Goal: Task Accomplishment & Management: Use online tool/utility

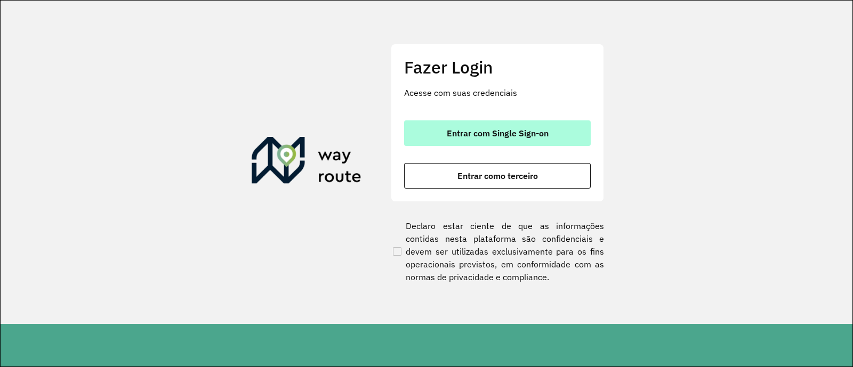
click at [426, 136] on button "Entrar com Single Sign-on" at bounding box center [497, 133] width 187 height 26
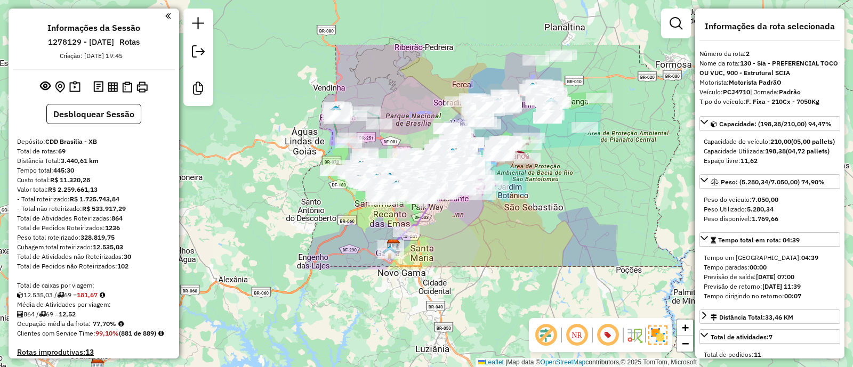
select select "*********"
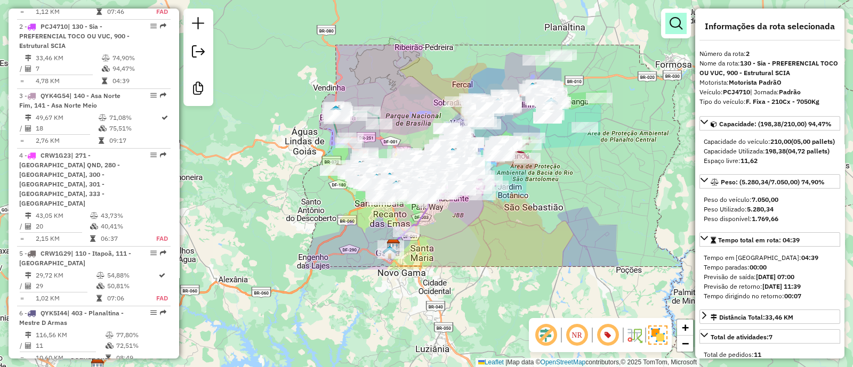
click at [679, 25] on em at bounding box center [675, 23] width 13 height 13
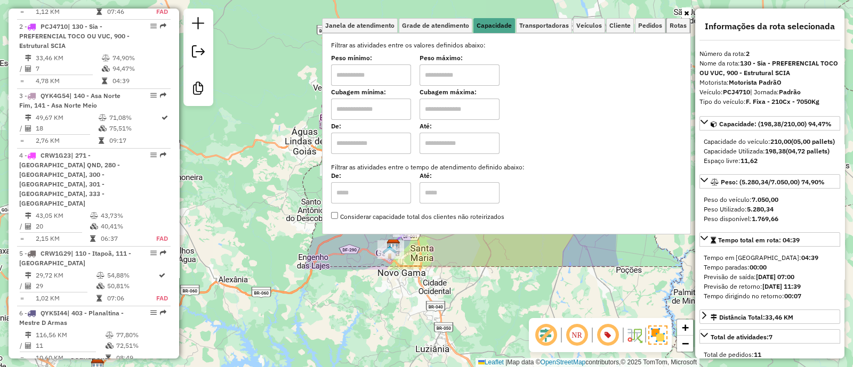
click at [679, 25] on span "Rotas" at bounding box center [677, 25] width 17 height 6
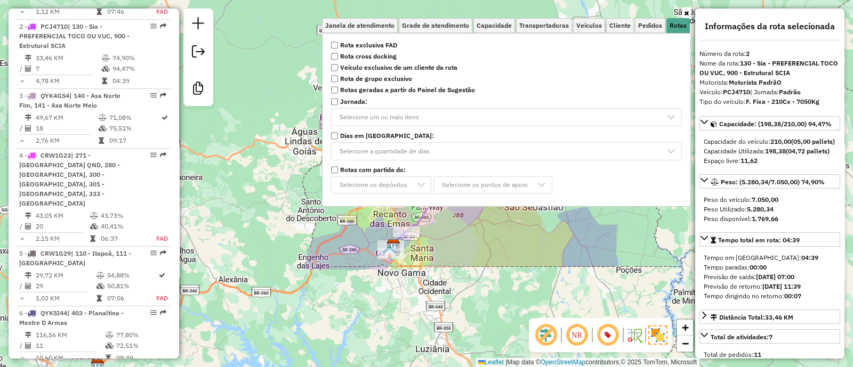
click at [377, 56] on strong "Rota cross docking" at bounding box center [368, 57] width 56 height 10
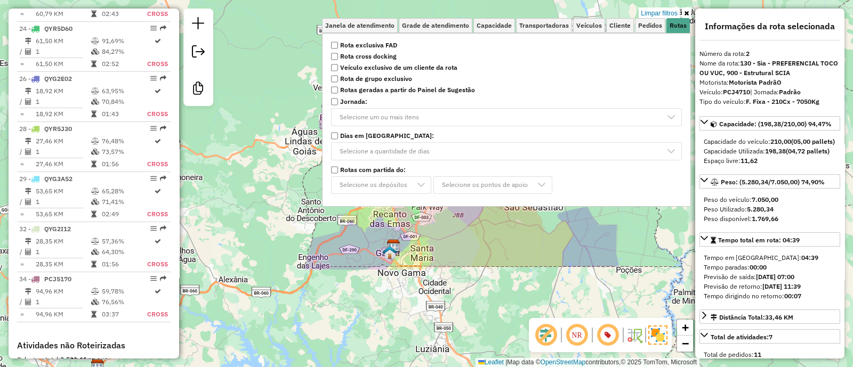
click at [331, 246] on div "Limpar filtros Janela de atendimento Grade de atendimento Capacidade Transporta…" at bounding box center [426, 183] width 853 height 367
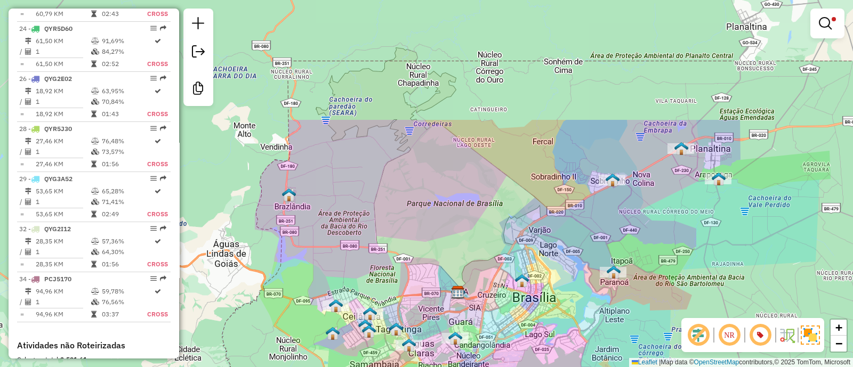
drag, startPoint x: 714, startPoint y: 91, endPoint x: 659, endPoint y: 199, distance: 121.3
click at [698, 223] on div "Limpar filtros Janela de atendimento Grade de atendimento Capacidade Transporta…" at bounding box center [426, 183] width 853 height 367
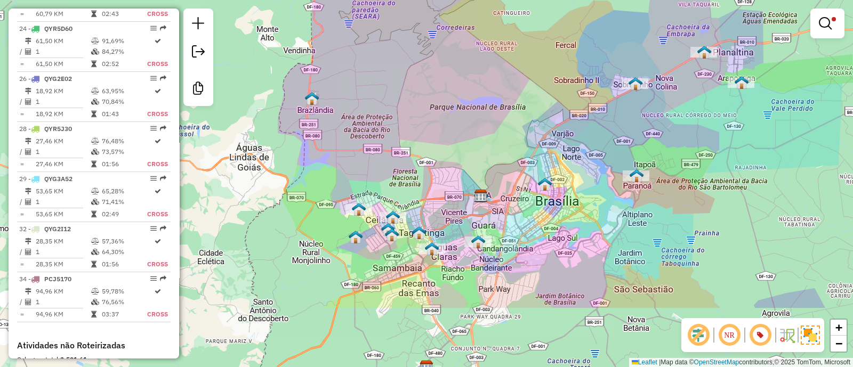
drag, startPoint x: 515, startPoint y: 241, endPoint x: 537, endPoint y: 158, distance: 85.4
click at [537, 158] on div "Limpar filtros Janela de atendimento Grade de atendimento Capacidade Transporta…" at bounding box center [426, 183] width 853 height 367
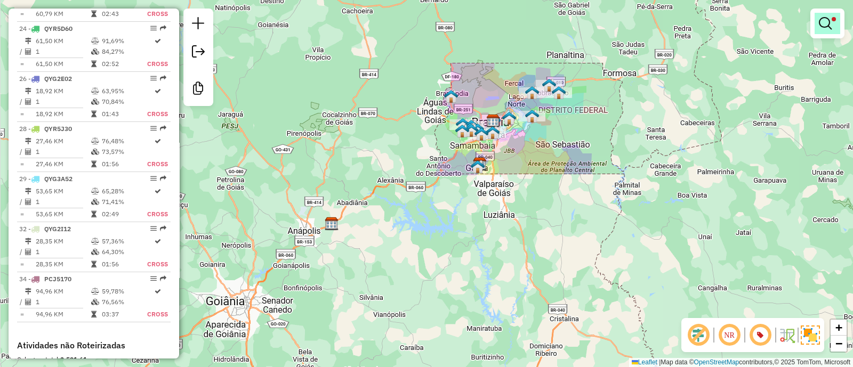
click at [824, 22] on em at bounding box center [824, 23] width 13 height 13
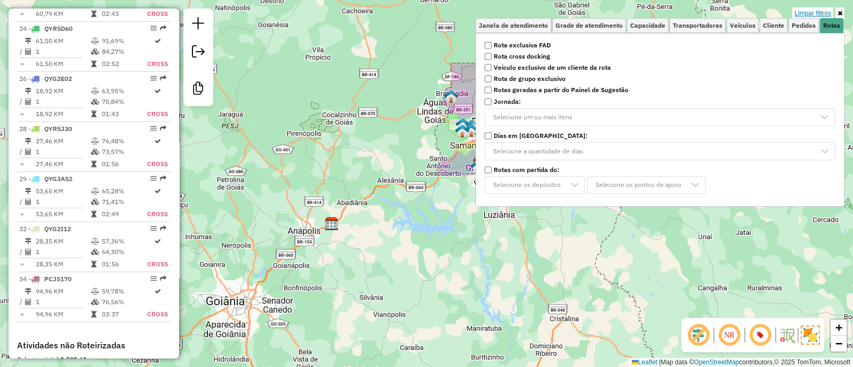
click at [815, 11] on link "Limpar filtros" at bounding box center [812, 13] width 41 height 12
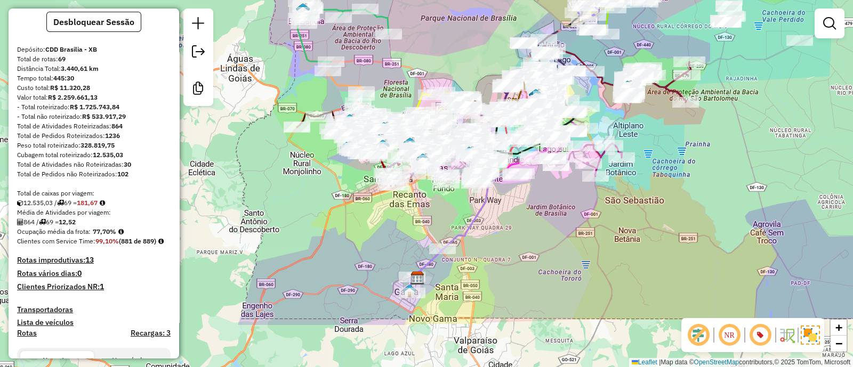
scroll to position [0, 0]
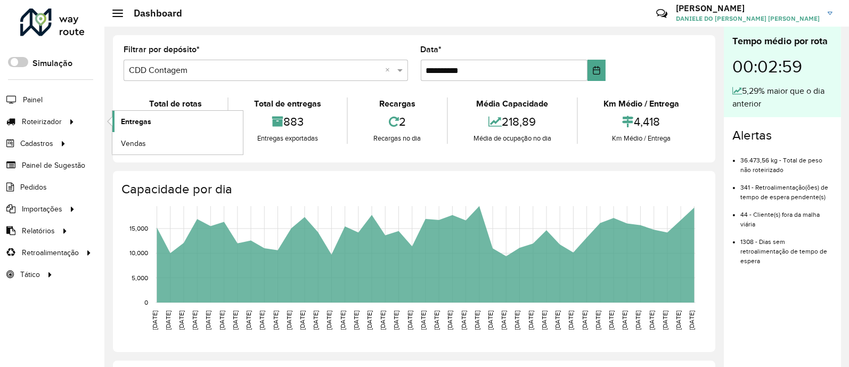
click at [145, 118] on span "Entregas" at bounding box center [136, 121] width 30 height 11
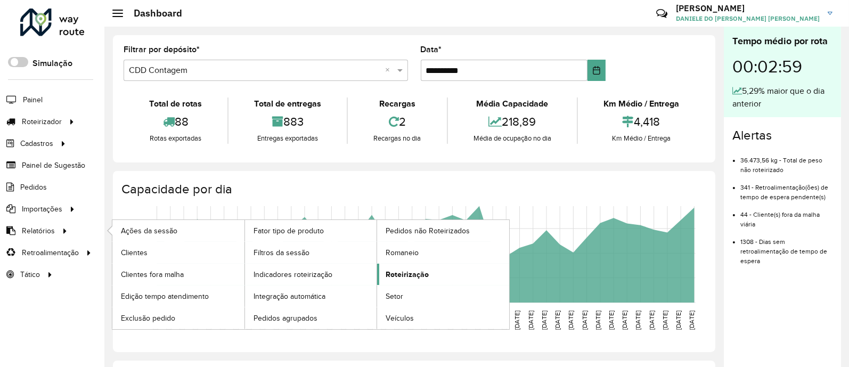
click at [416, 270] on span "Roteirização" at bounding box center [407, 274] width 43 height 11
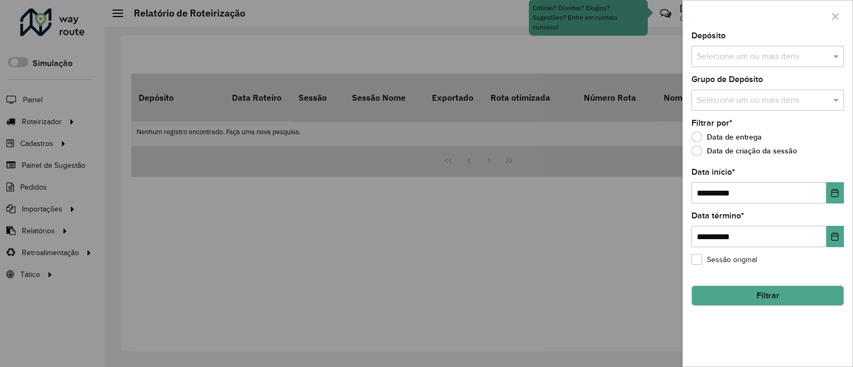
click at [730, 68] on div "**********" at bounding box center [767, 199] width 169 height 335
click at [736, 60] on input "text" at bounding box center [762, 57] width 136 height 13
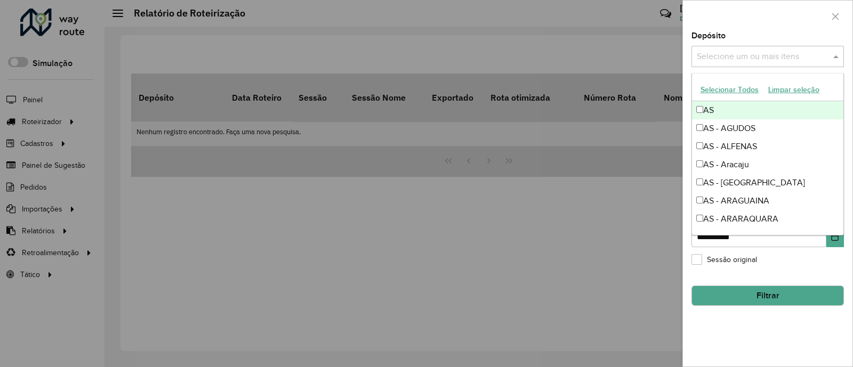
type input "*"
type input "****"
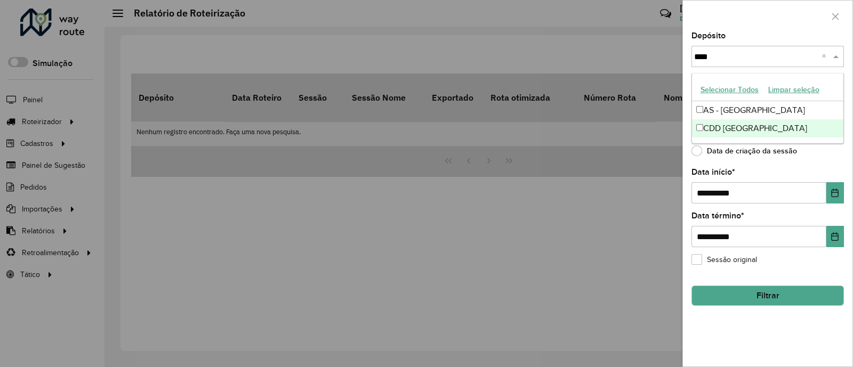
click at [769, 126] on div "CDD Curitiba" at bounding box center [767, 128] width 151 height 18
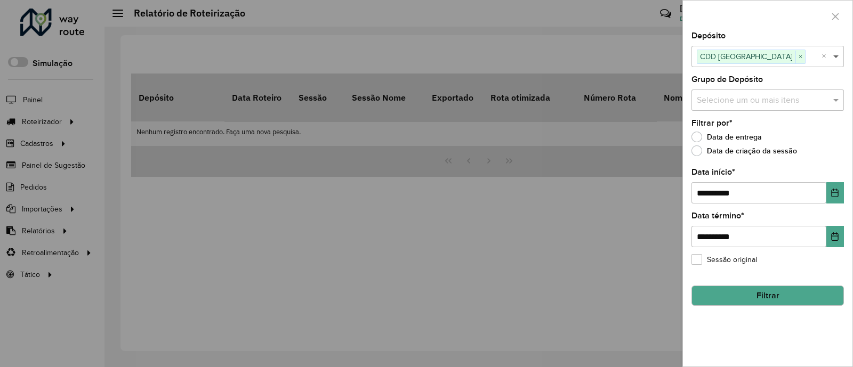
click at [833, 61] on span at bounding box center [836, 56] width 13 height 13
click at [826, 198] on button "Choose Date" at bounding box center [835, 192] width 18 height 21
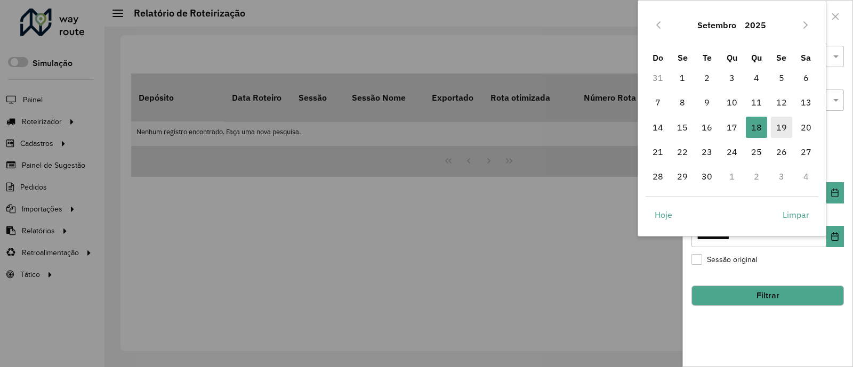
click at [783, 137] on span "19" at bounding box center [781, 127] width 21 height 21
type input "**********"
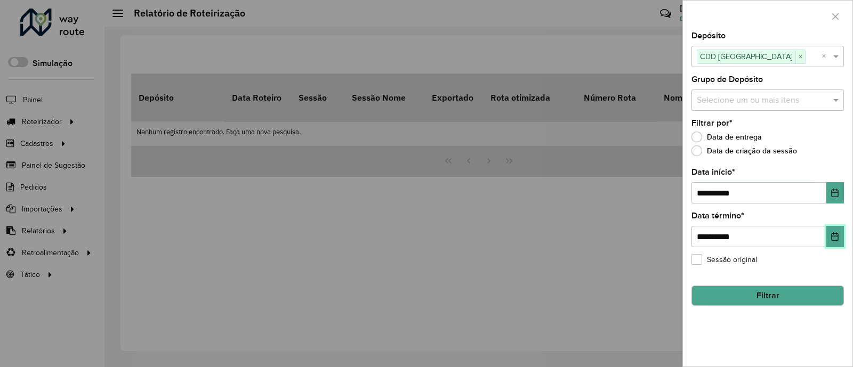
click at [841, 233] on button "Choose Date" at bounding box center [835, 236] width 18 height 21
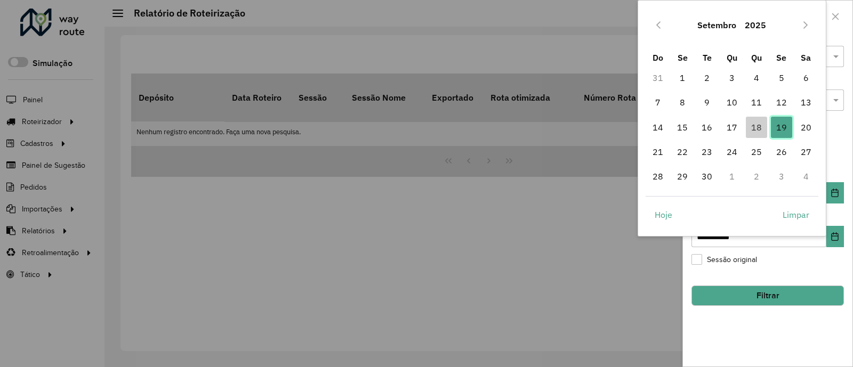
click at [789, 129] on span "19" at bounding box center [781, 127] width 21 height 21
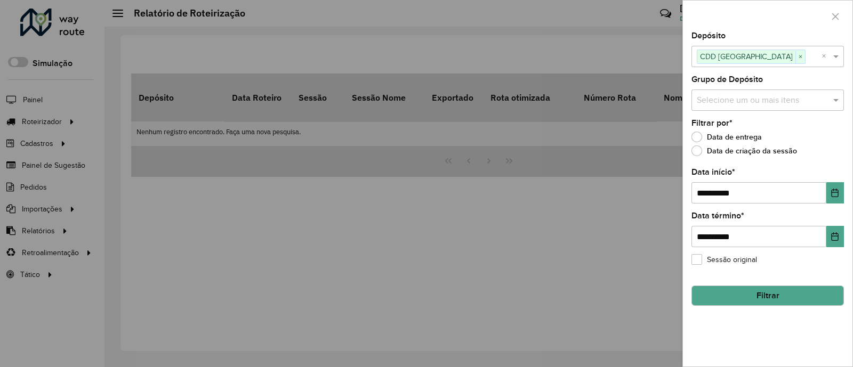
click at [813, 293] on button "Filtrar" at bounding box center [767, 296] width 152 height 20
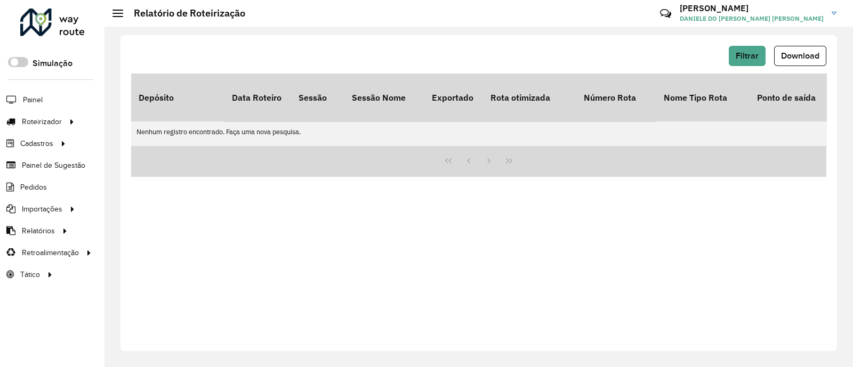
click at [813, 293] on div "Filtrar Download Depósito Data Roteiro Sessão Sessão Nome Exportado Rota otimiz…" at bounding box center [478, 193] width 716 height 316
click at [759, 60] on button "Filtrar" at bounding box center [746, 56] width 37 height 20
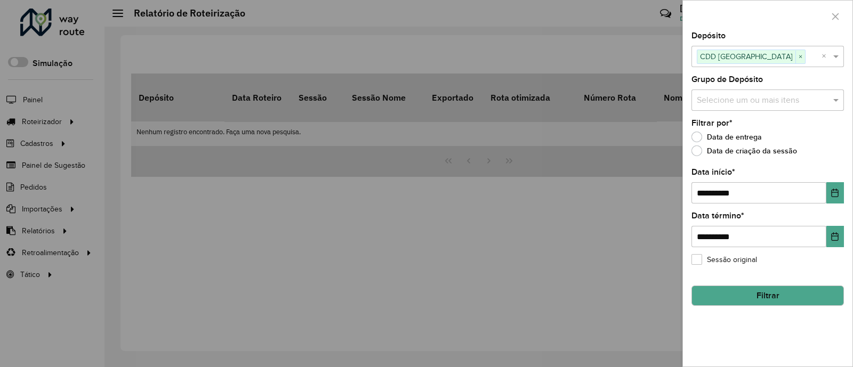
click at [762, 289] on button "Filtrar" at bounding box center [767, 296] width 152 height 20
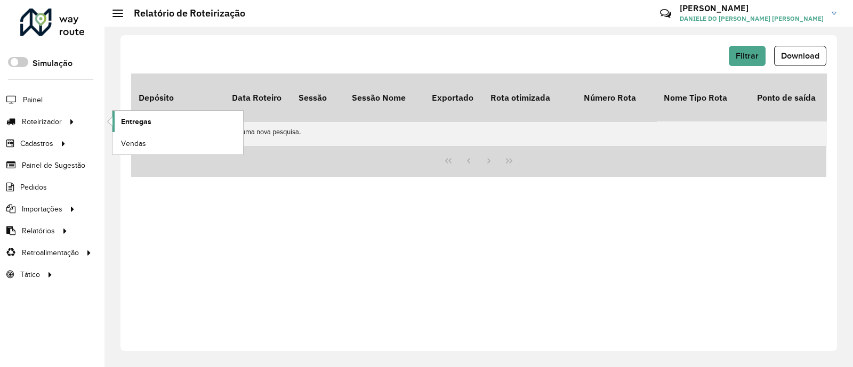
click at [182, 116] on link "Entregas" at bounding box center [177, 121] width 131 height 21
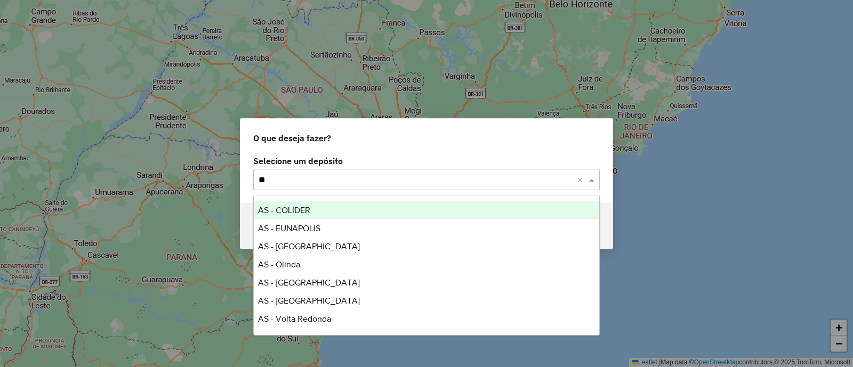
type input "*"
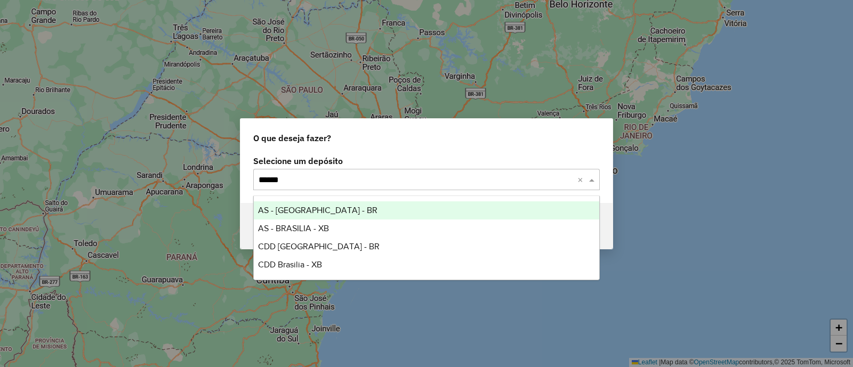
type input "*******"
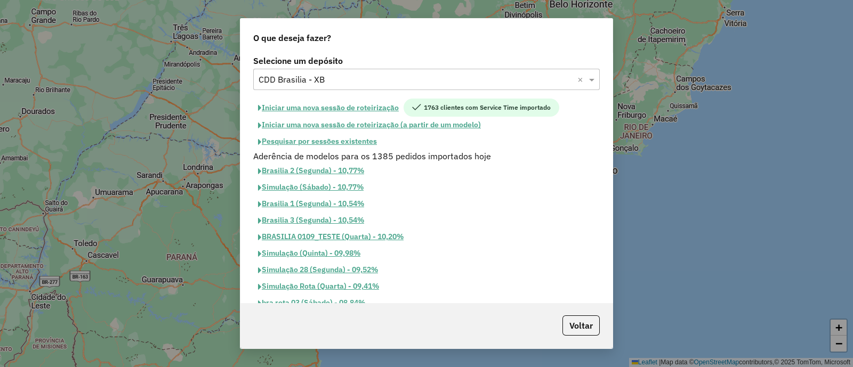
click at [337, 107] on button "Iniciar uma nova sessão de roteirização" at bounding box center [328, 108] width 150 height 18
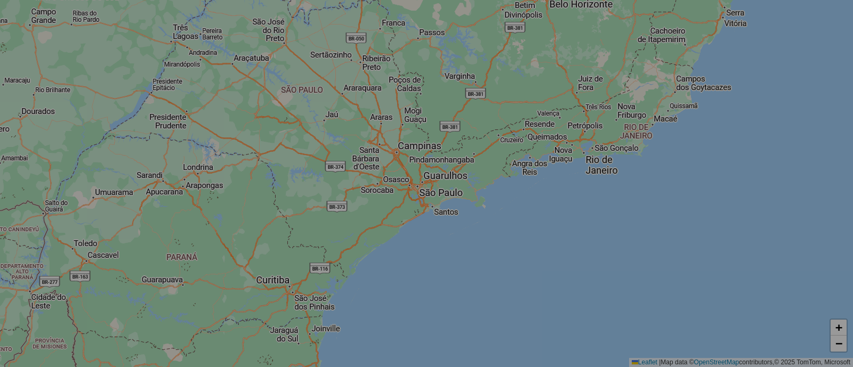
select select "*"
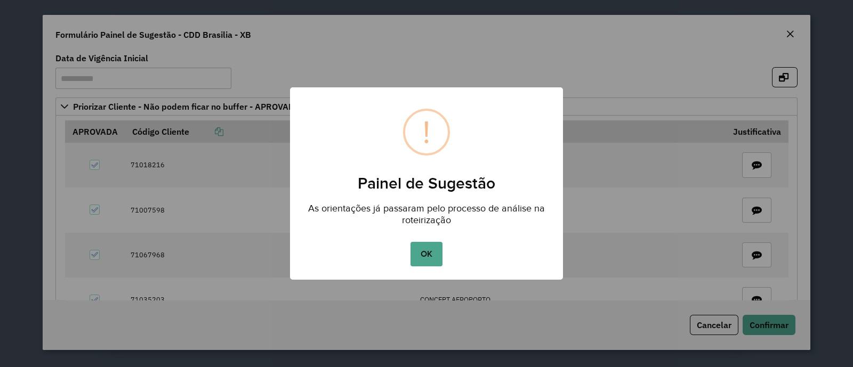
click at [424, 256] on button "OK" at bounding box center [425, 254] width 31 height 25
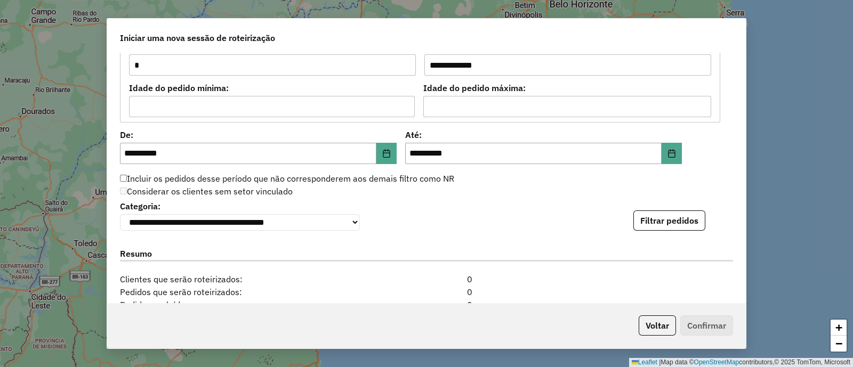
scroll to position [1065, 0]
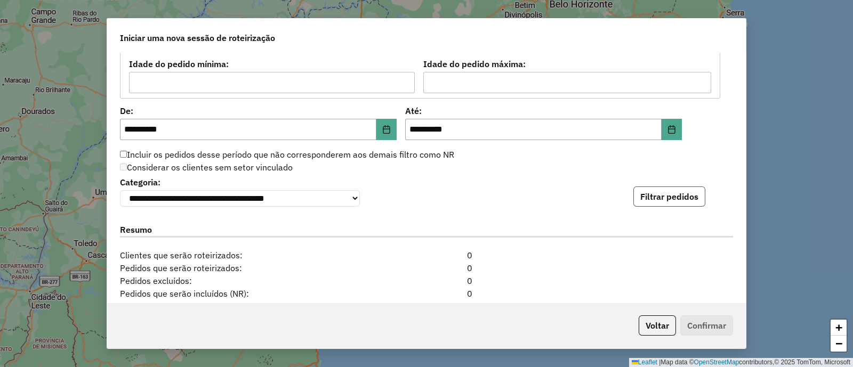
click at [654, 196] on button "Filtrar pedidos" at bounding box center [669, 197] width 72 height 20
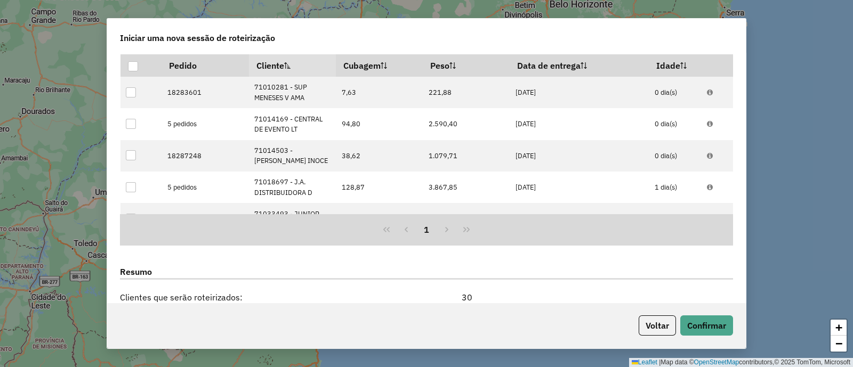
scroll to position [1420, 0]
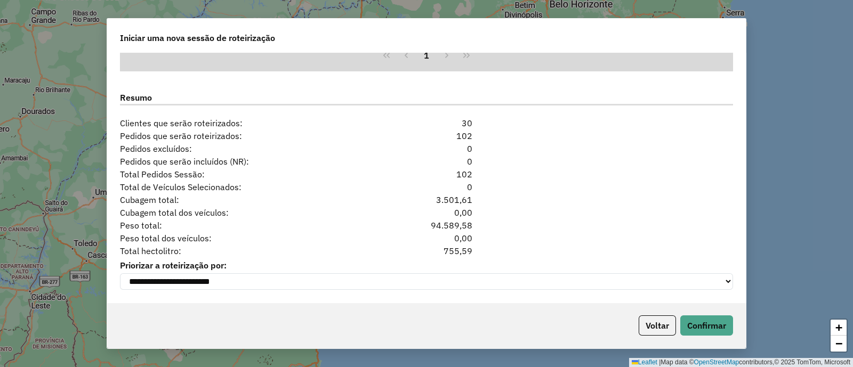
click at [667, 337] on div "Voltar Confirmar" at bounding box center [426, 326] width 638 height 46
click at [668, 333] on button "Voltar" at bounding box center [656, 325] width 37 height 20
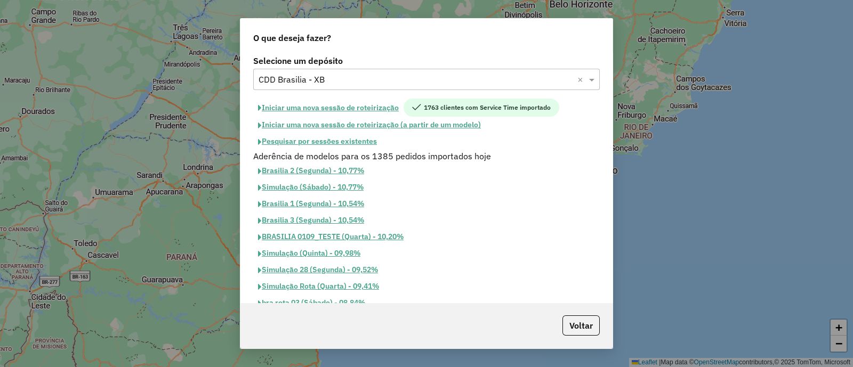
scroll to position [1399, 0]
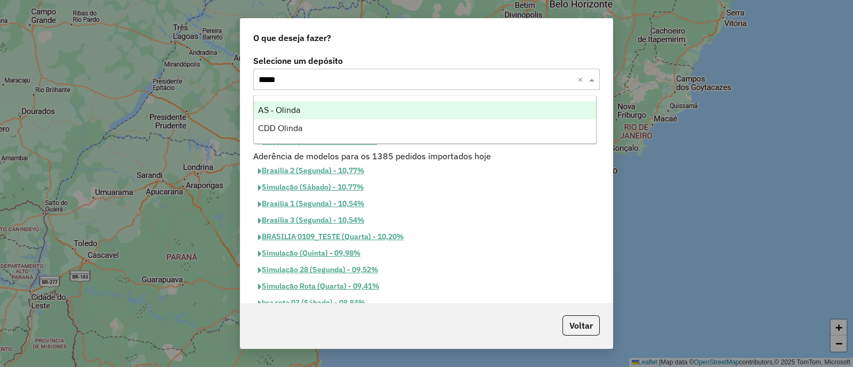
type input "******"
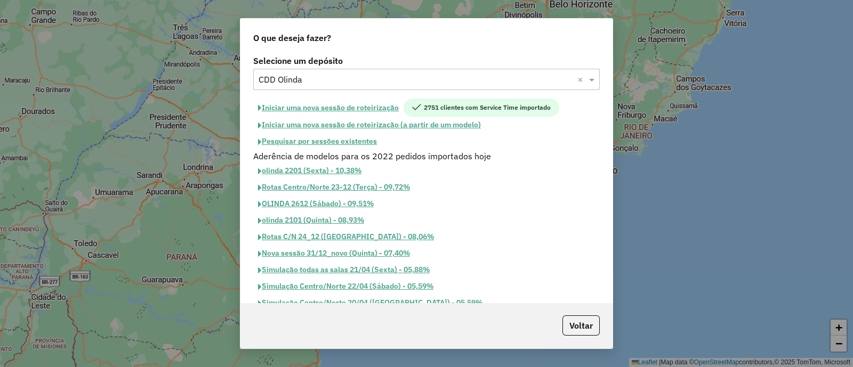
click at [370, 105] on button "Iniciar uma nova sessão de roteirização" at bounding box center [328, 108] width 150 height 18
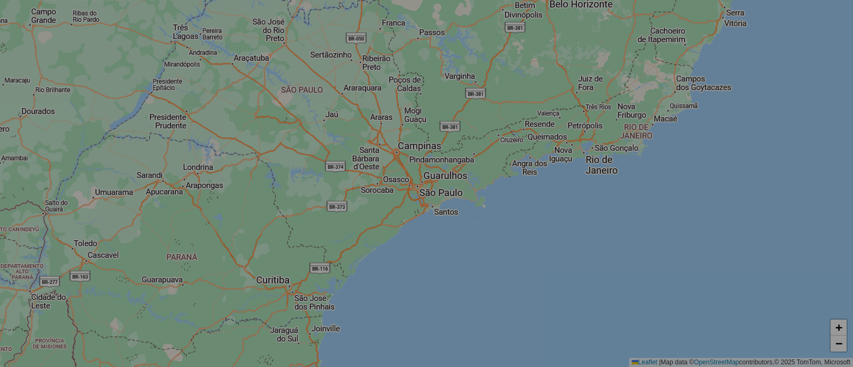
select select "*"
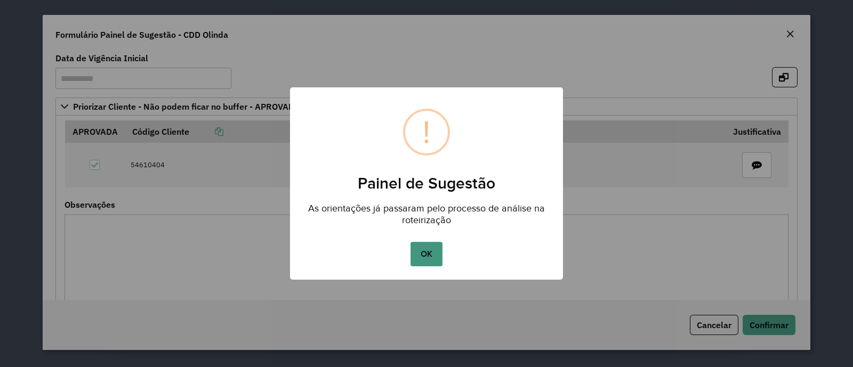
click at [423, 245] on button "OK" at bounding box center [425, 254] width 31 height 25
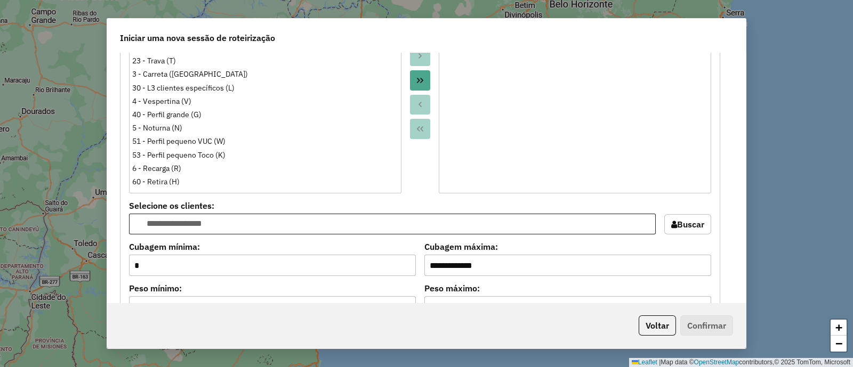
scroll to position [1065, 0]
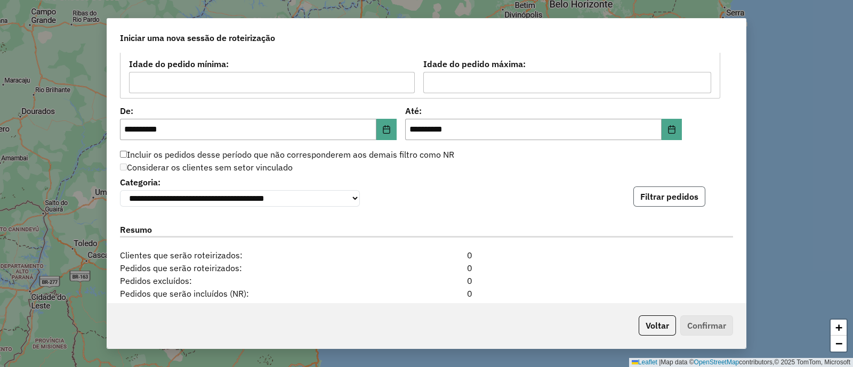
click at [645, 197] on button "Filtrar pedidos" at bounding box center [669, 197] width 72 height 20
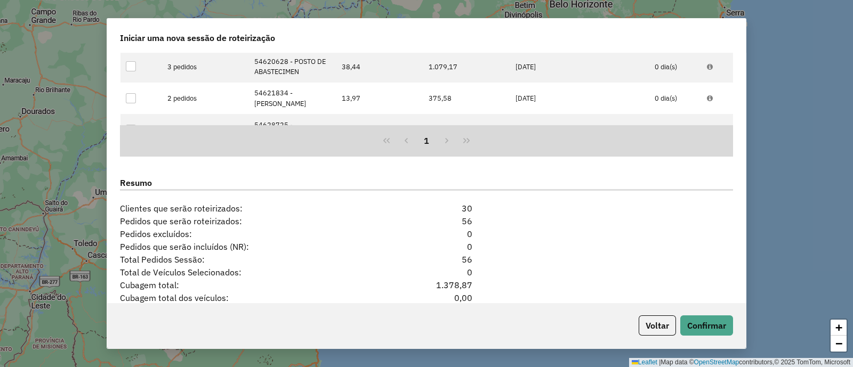
scroll to position [1420, 0]
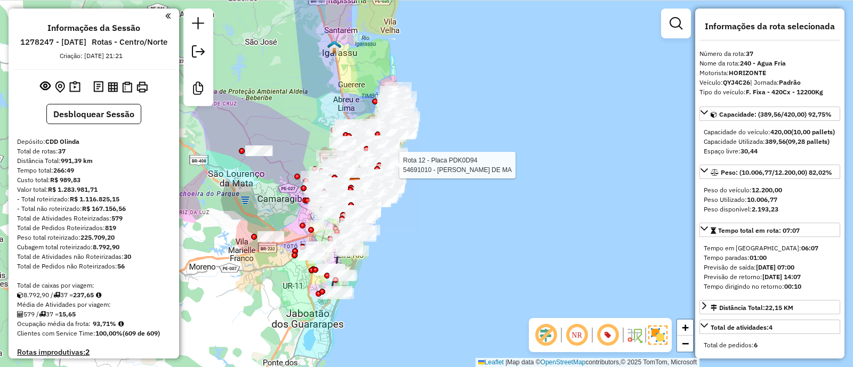
select select "**********"
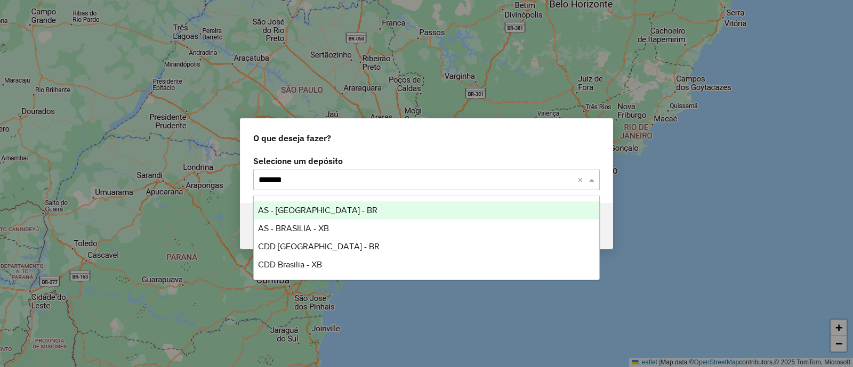
type input "********"
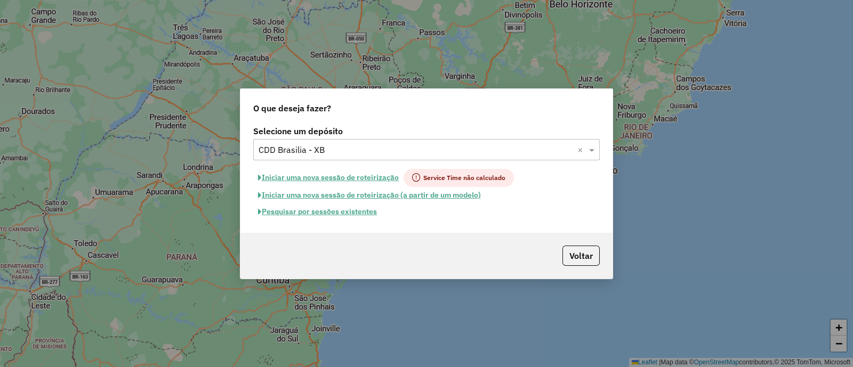
click at [301, 220] on div "Selecione um depósito Selecione um depósito × CDD Brasilia - XB × Iniciar uma n…" at bounding box center [426, 178] width 372 height 110
click at [302, 212] on button "Pesquisar por sessões existentes" at bounding box center [317, 212] width 128 height 17
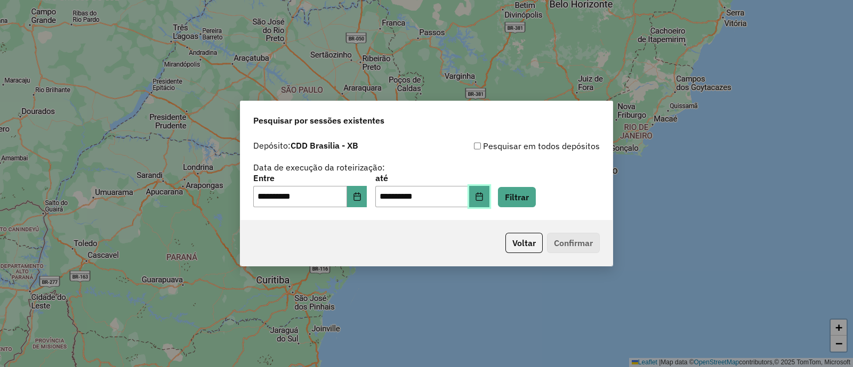
click at [489, 191] on button "Choose Date" at bounding box center [479, 196] width 20 height 21
click at [526, 245] on button "Voltar" at bounding box center [523, 243] width 37 height 20
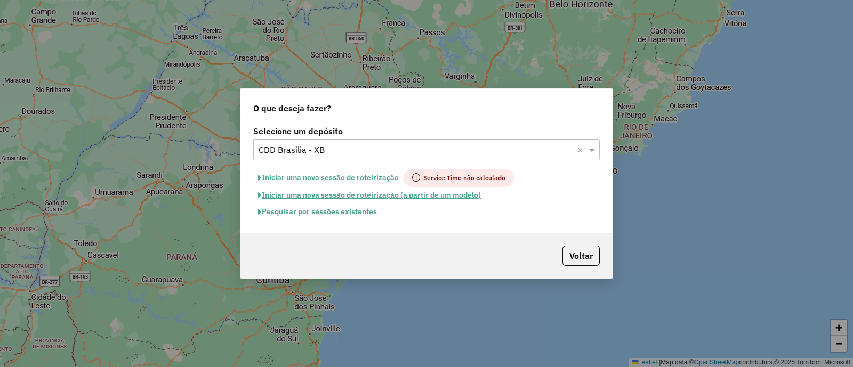
click at [345, 179] on button "Iniciar uma nova sessão de roteirização" at bounding box center [328, 178] width 150 height 18
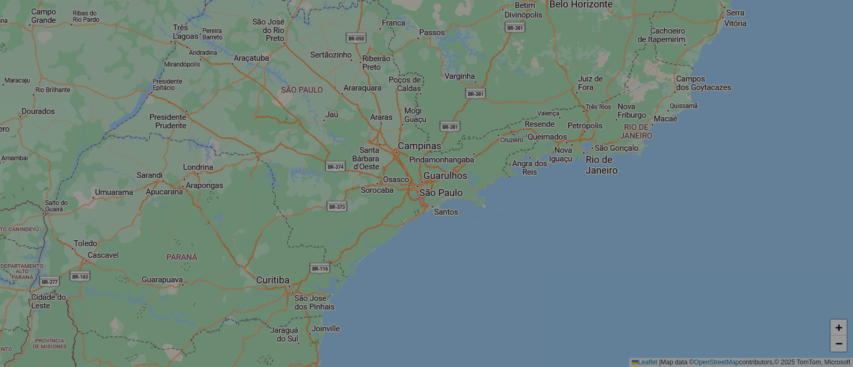
select select "*"
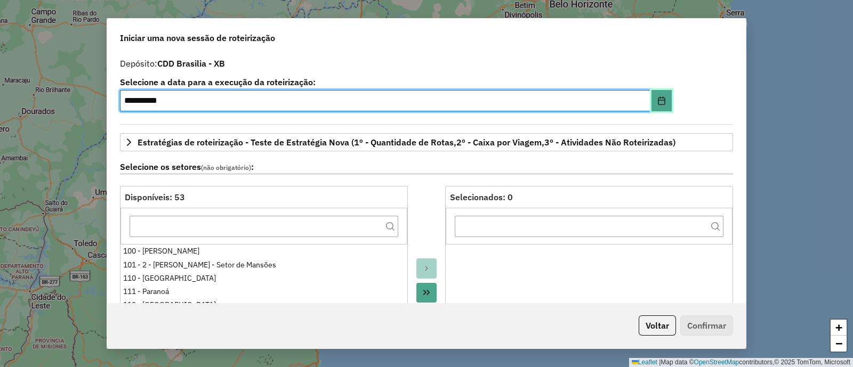
click at [663, 99] on button "Choose Date" at bounding box center [661, 100] width 20 height 21
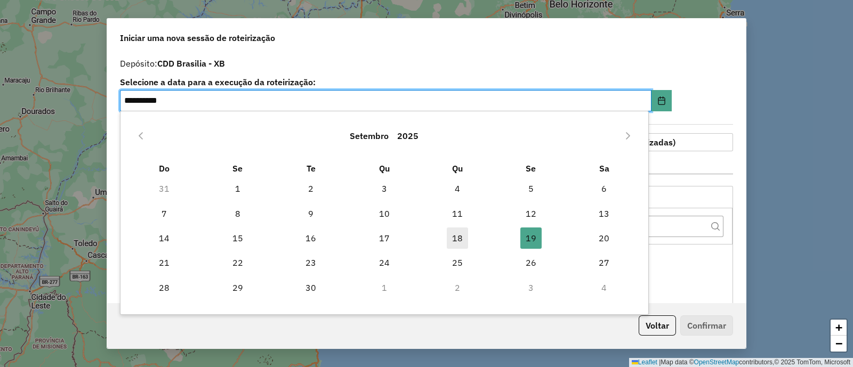
click at [458, 246] on span "18" at bounding box center [457, 238] width 21 height 21
type input "**********"
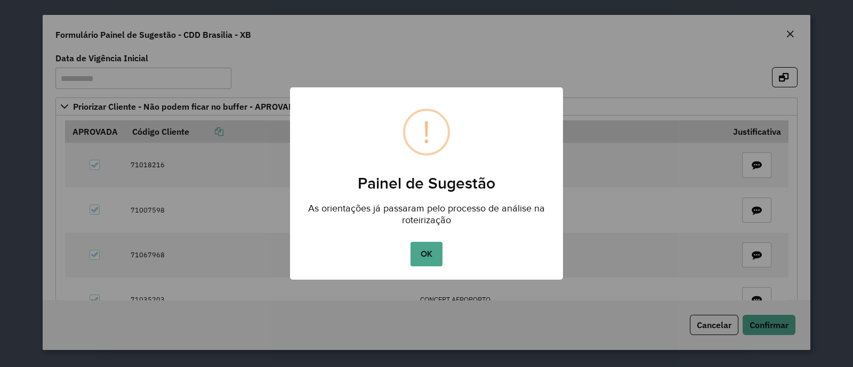
click at [429, 251] on button "OK" at bounding box center [425, 254] width 31 height 25
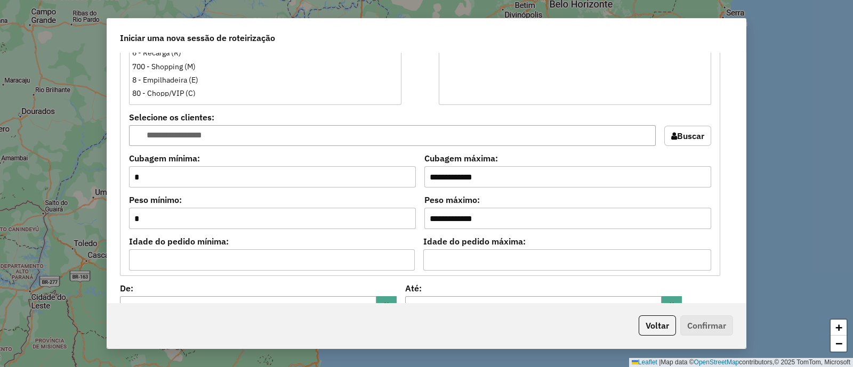
scroll to position [977, 0]
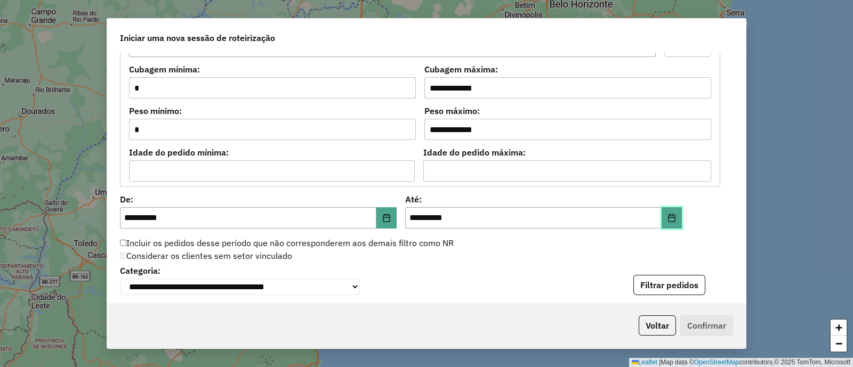
click at [667, 214] on icon "Choose Date" at bounding box center [671, 218] width 9 height 9
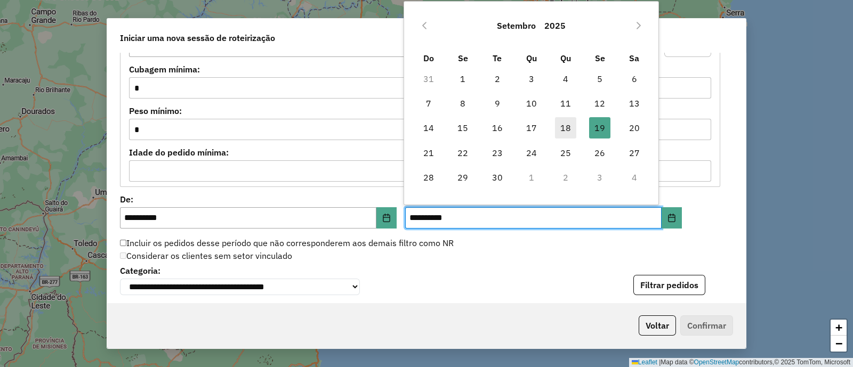
click at [572, 125] on span "18" at bounding box center [565, 127] width 21 height 21
type input "**********"
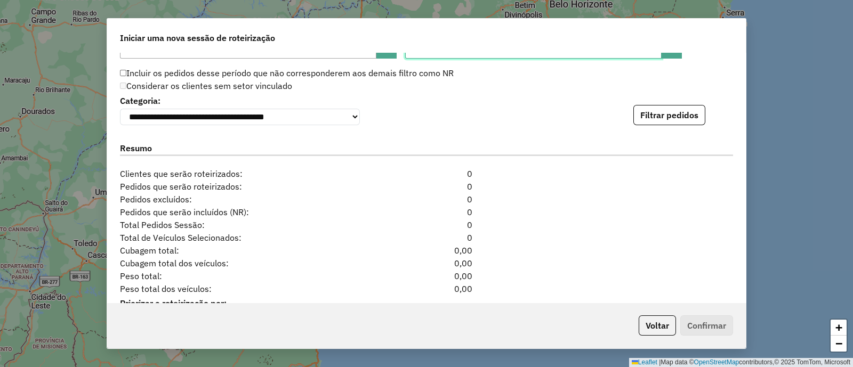
scroll to position [1154, 0]
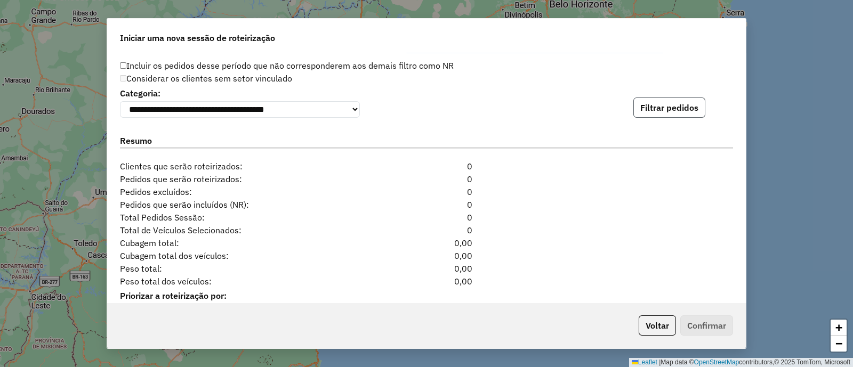
click at [653, 112] on button "Filtrar pedidos" at bounding box center [669, 108] width 72 height 20
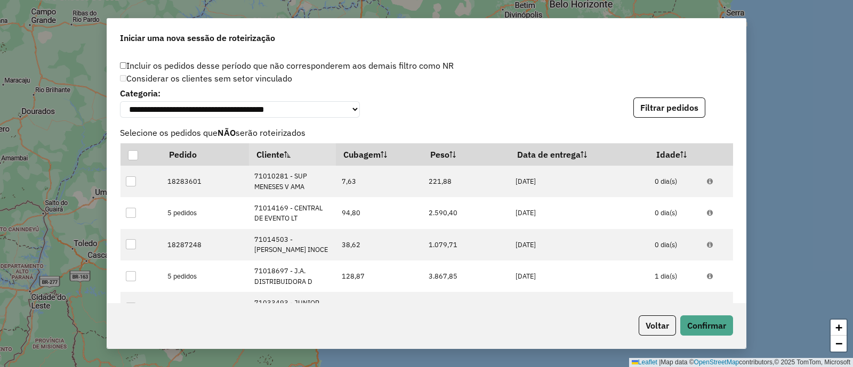
scroll to position [1420, 0]
